Goal: Navigation & Orientation: Find specific page/section

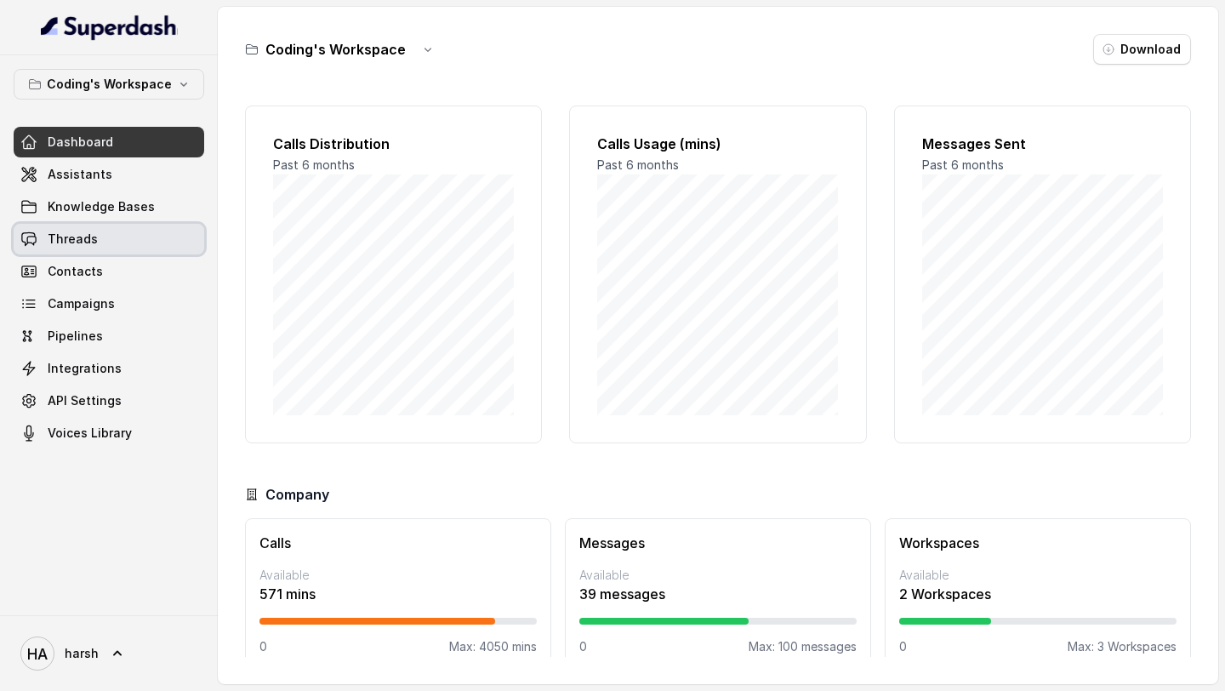
click at [98, 252] on link "Threads" at bounding box center [109, 239] width 190 height 31
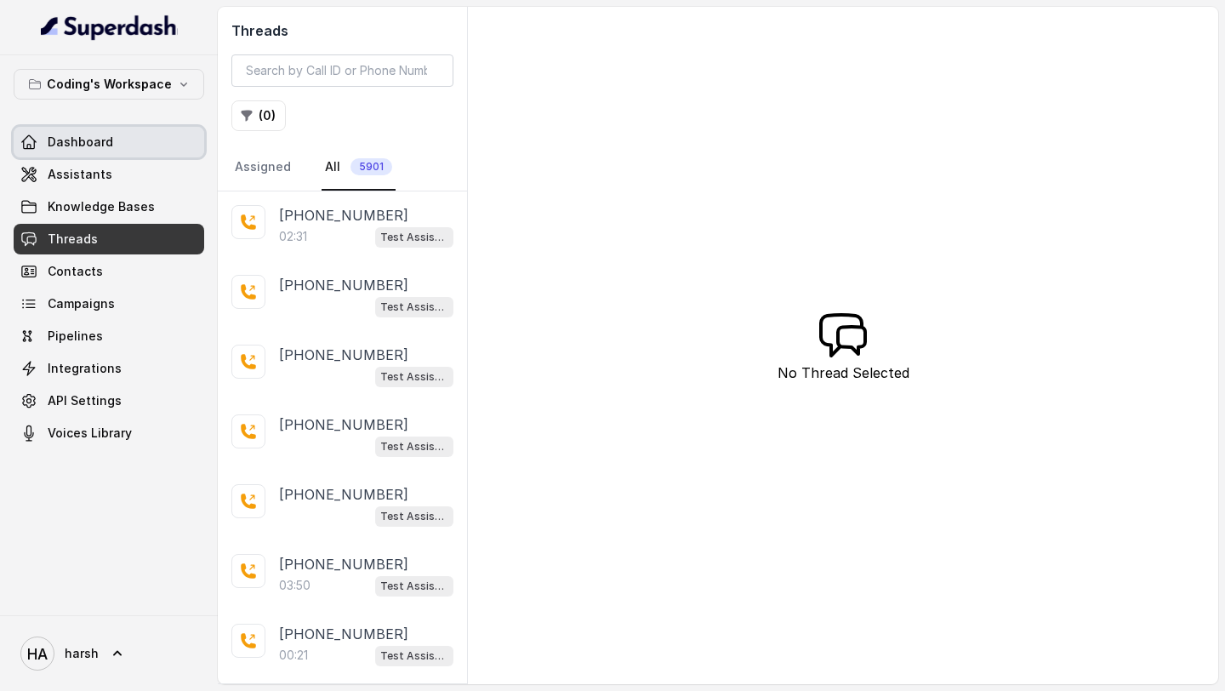
click at [76, 149] on span "Dashboard" at bounding box center [80, 142] width 65 height 17
